Goal: Information Seeking & Learning: Learn about a topic

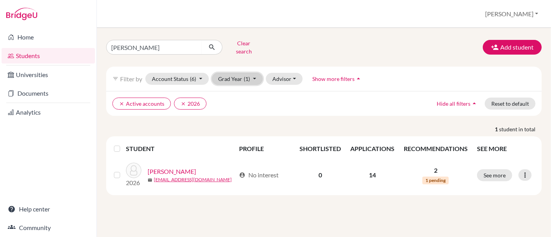
click at [229, 74] on button "Grad Year (1)" at bounding box center [237, 79] width 51 height 12
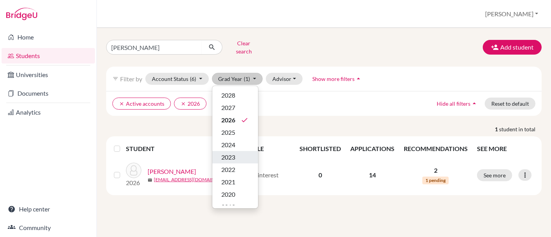
click at [229, 153] on span "2023" at bounding box center [229, 157] width 14 height 9
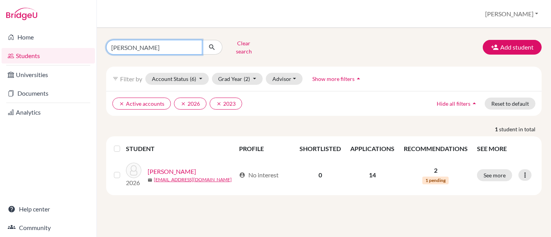
click at [173, 45] on input "[PERSON_NAME]" at bounding box center [154, 47] width 96 height 15
type input "k"
click at [202, 40] on button "submit" at bounding box center [212, 47] width 21 height 15
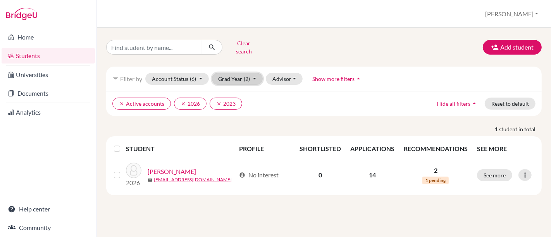
click at [230, 73] on button "Grad Year (2)" at bounding box center [237, 79] width 51 height 12
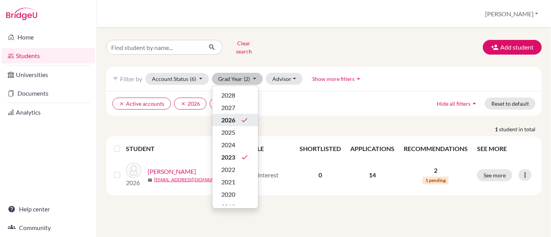
click at [234, 115] on span "2026" at bounding box center [229, 119] width 14 height 9
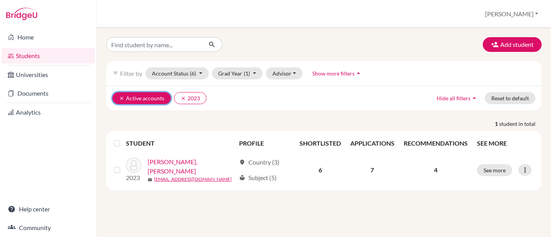
click at [119, 97] on icon "clear" at bounding box center [121, 98] width 5 height 5
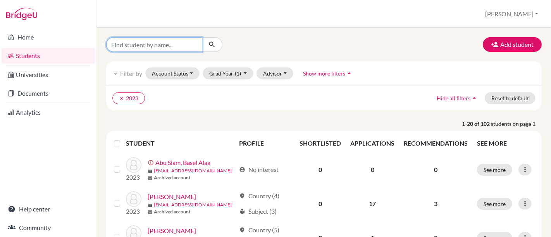
drag, startPoint x: 182, startPoint y: 181, endPoint x: 150, endPoint y: 43, distance: 142.0
click at [150, 43] on input "Find student by name..." at bounding box center [154, 44] width 96 height 15
type input "[PERSON_NAME]"
click button "submit" at bounding box center [212, 44] width 21 height 15
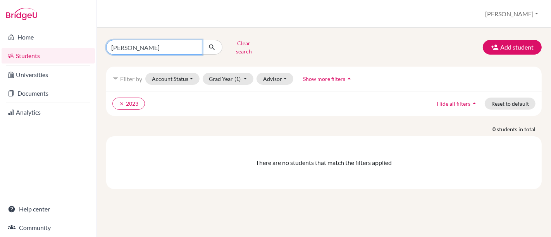
click at [156, 43] on input "[PERSON_NAME]" at bounding box center [154, 47] width 96 height 15
type input "r"
type input "thiago"
click button "submit" at bounding box center [212, 47] width 21 height 15
click at [144, 46] on input "thiago" at bounding box center [154, 47] width 96 height 15
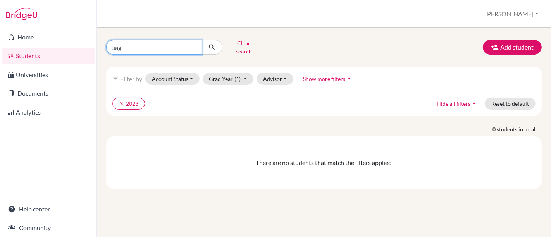
type input "tiago"
click button "submit" at bounding box center [212, 47] width 21 height 15
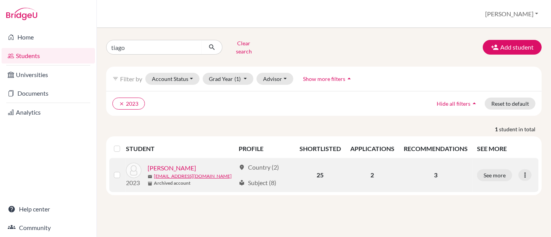
click at [164, 163] on link "[PERSON_NAME]" at bounding box center [172, 167] width 48 height 9
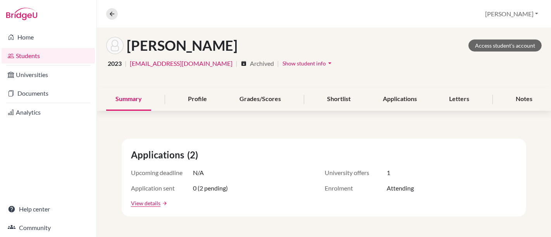
scroll to position [43, 0]
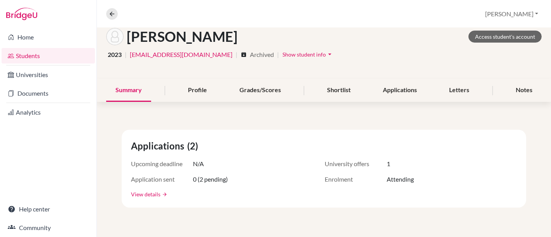
click at [142, 192] on link "View details" at bounding box center [145, 194] width 29 height 8
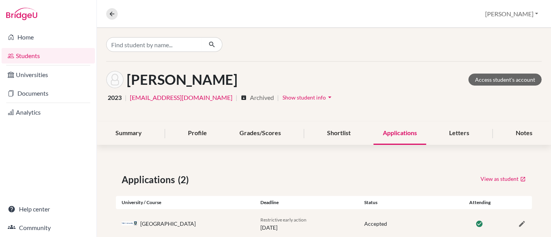
scroll to position [48, 0]
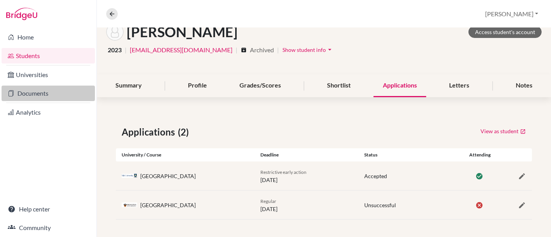
click at [36, 91] on link "Documents" at bounding box center [48, 93] width 93 height 15
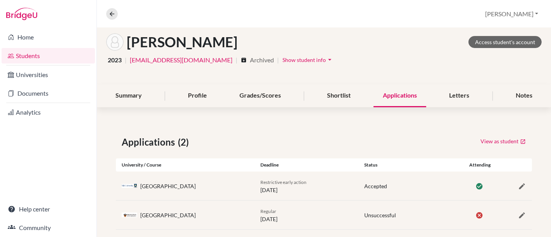
scroll to position [36, 0]
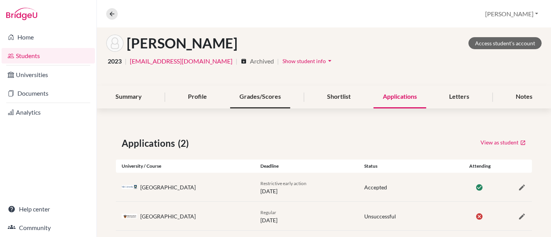
click at [252, 94] on div "Grades/Scores" at bounding box center [260, 97] width 60 height 23
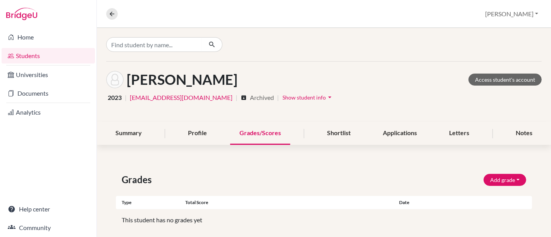
scroll to position [9, 0]
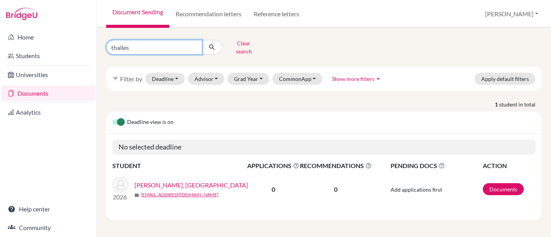
click at [193, 46] on input "thalles" at bounding box center [154, 47] width 96 height 15
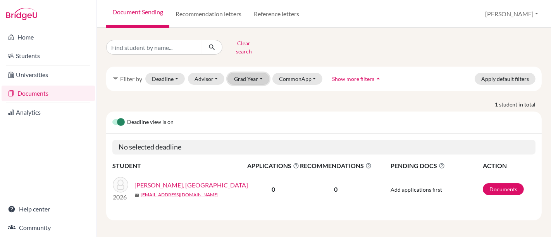
click at [246, 74] on button "Grad Year" at bounding box center [248, 79] width 42 height 12
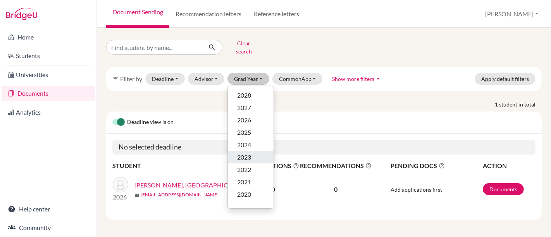
click at [244, 153] on span "2023" at bounding box center [244, 157] width 14 height 9
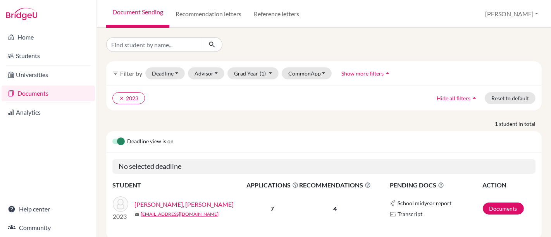
scroll to position [1, 0]
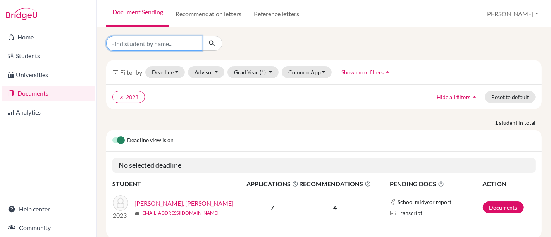
click at [152, 46] on input "Find student by name..." at bounding box center [154, 43] width 96 height 15
type input "nogueira"
click button "submit" at bounding box center [212, 43] width 21 height 15
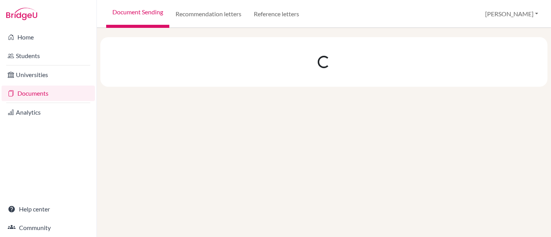
scroll to position [0, 0]
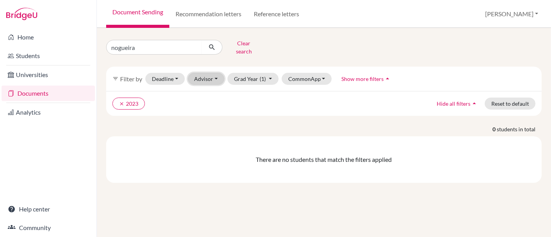
click at [209, 73] on button "Advisor" at bounding box center [206, 79] width 37 height 12
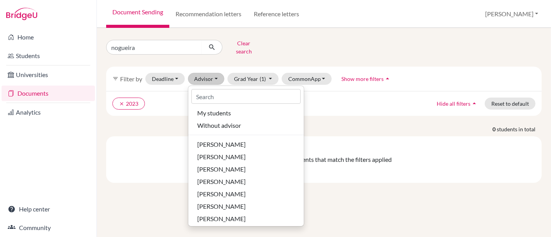
click at [332, 83] on div "filter_list Filter by Deadline - Select a date range Or double click for a sing…" at bounding box center [323, 79] width 435 height 24
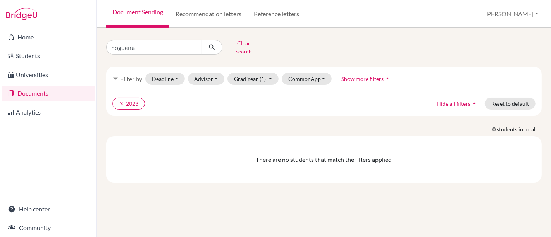
click at [352, 76] on span "Show more filters" at bounding box center [362, 79] width 42 height 7
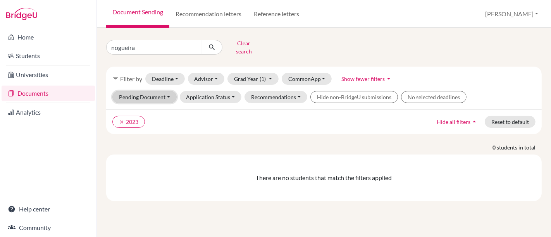
click at [166, 91] on button "Pending Document" at bounding box center [144, 97] width 64 height 12
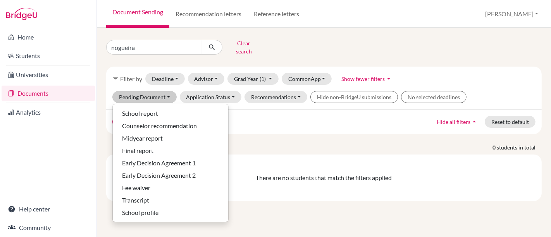
click at [302, 121] on ul "clear 2023" at bounding box center [270, 122] width 317 height 12
